Goal: Check status: Check status

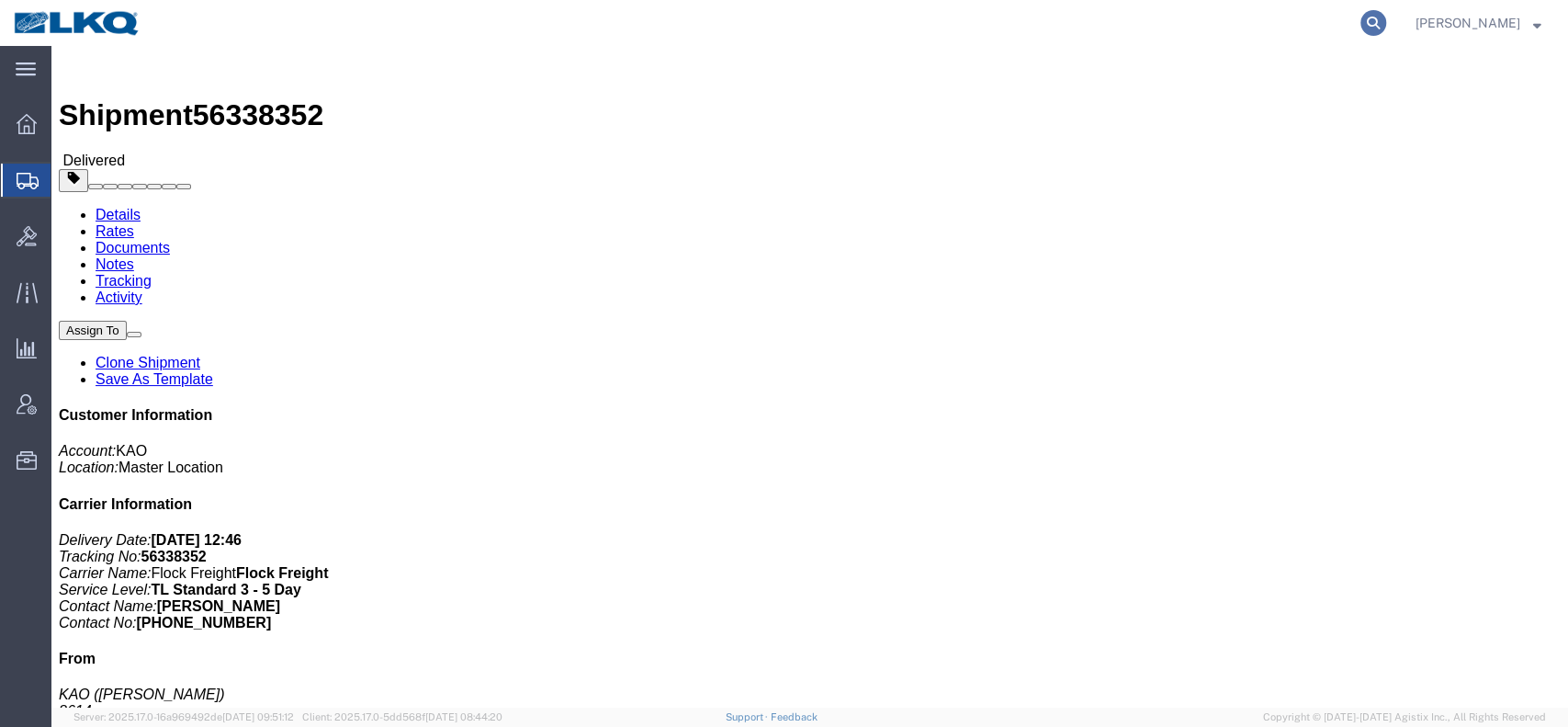
click at [1387, 20] on icon at bounding box center [1374, 23] width 26 height 26
click at [1097, 19] on input "search" at bounding box center [1082, 23] width 558 height 44
paste input "56163979"
type input "56163979"
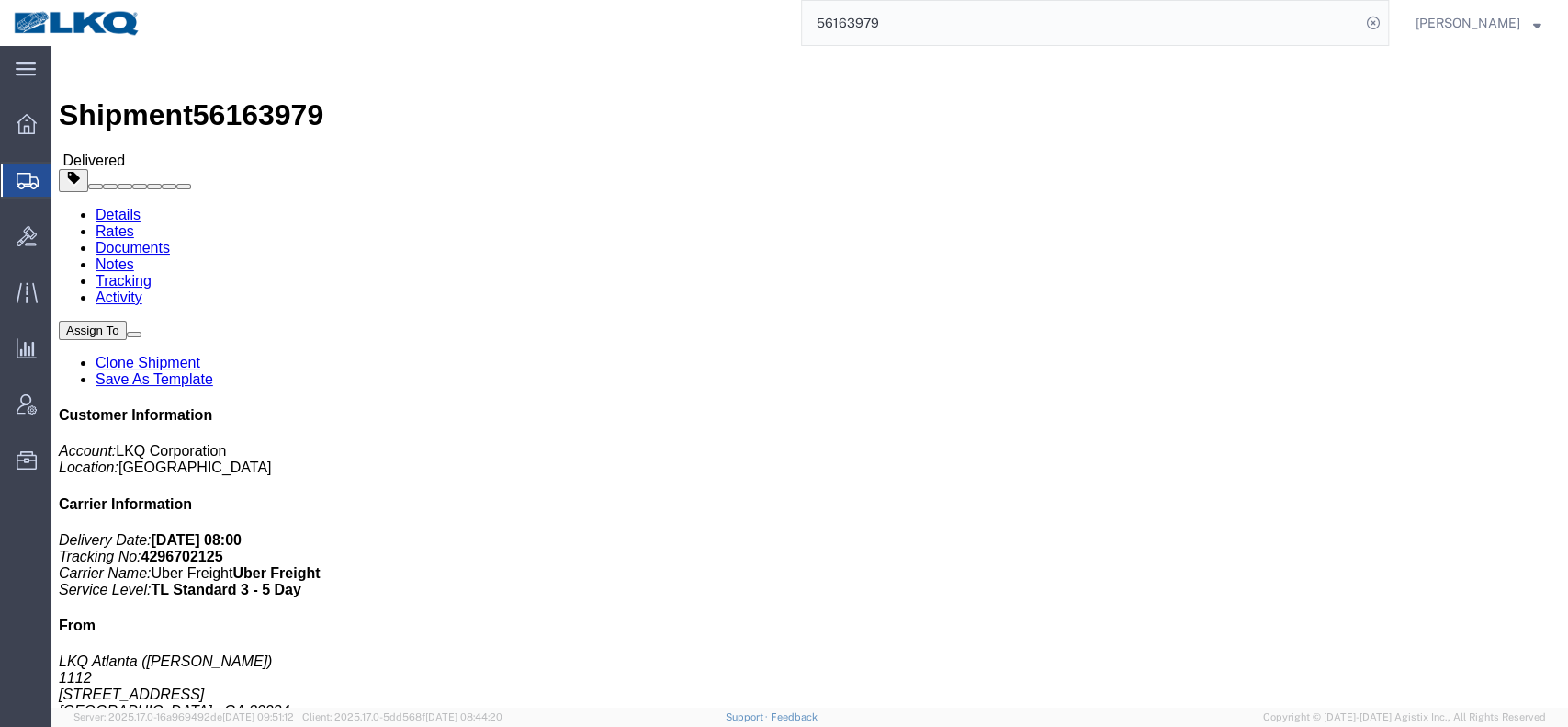
click link "Rates"
